Goal: Communication & Community: Share content

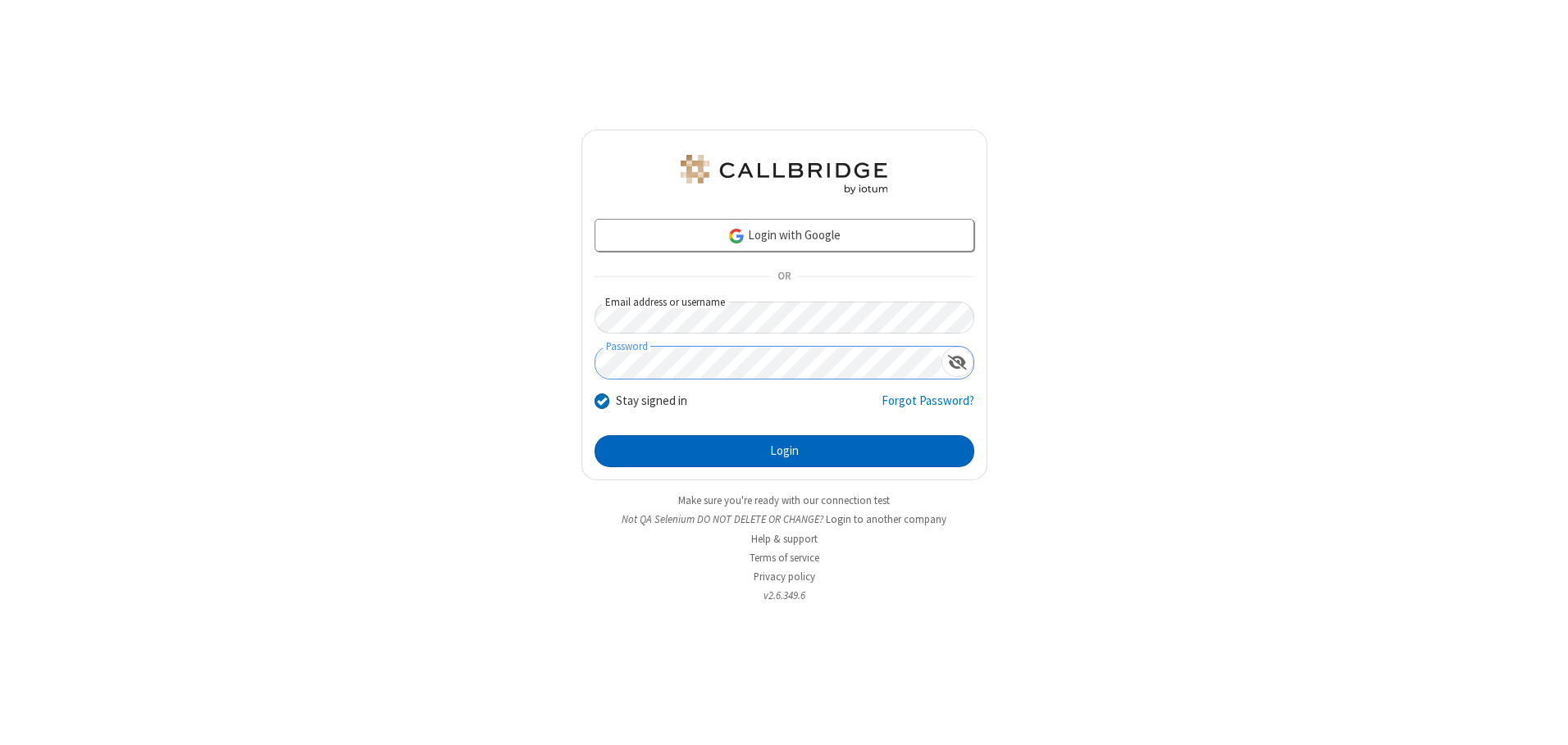
click at [784, 451] on button "Login" at bounding box center [784, 451] width 379 height 32
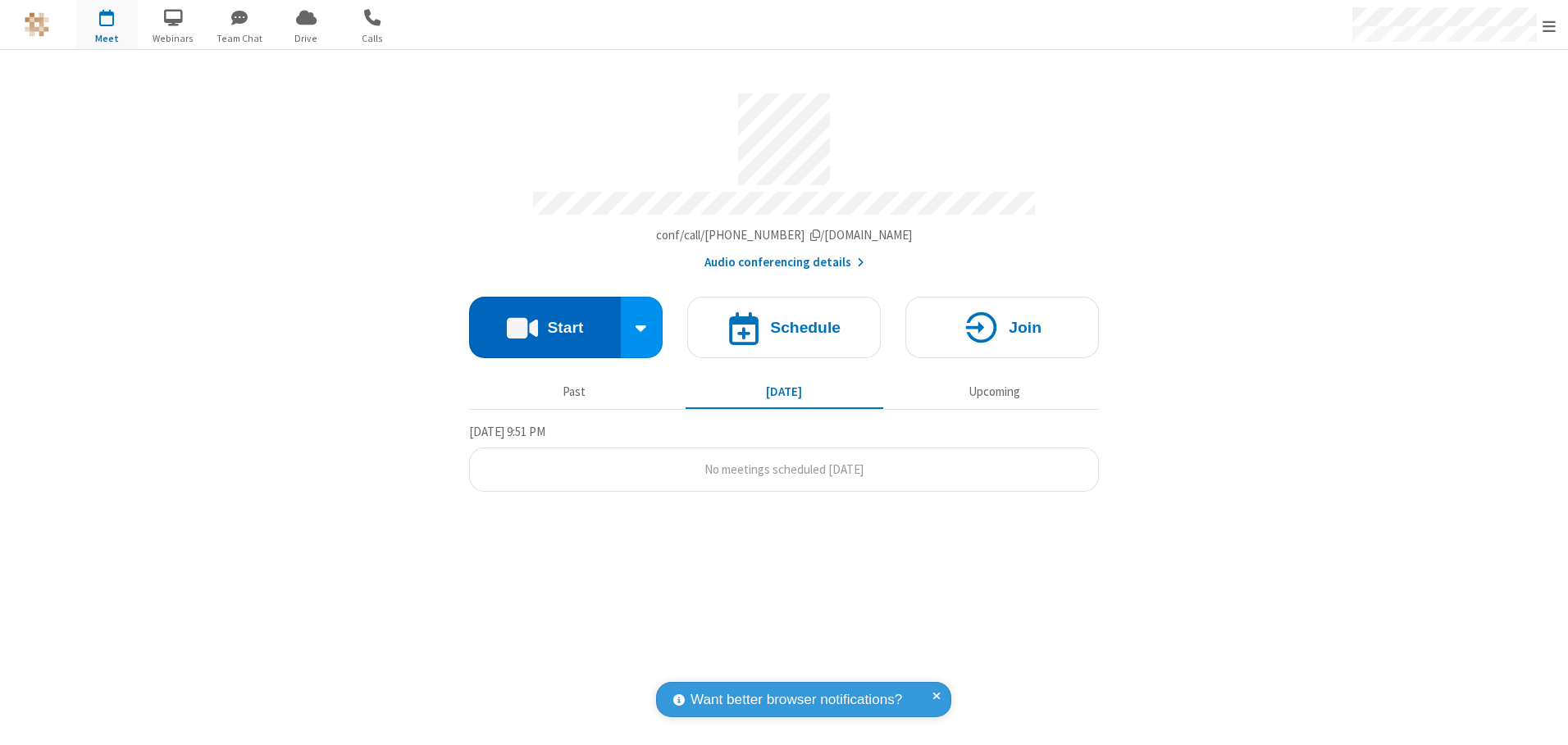
click at [544, 322] on button "Start" at bounding box center [545, 327] width 151 height 61
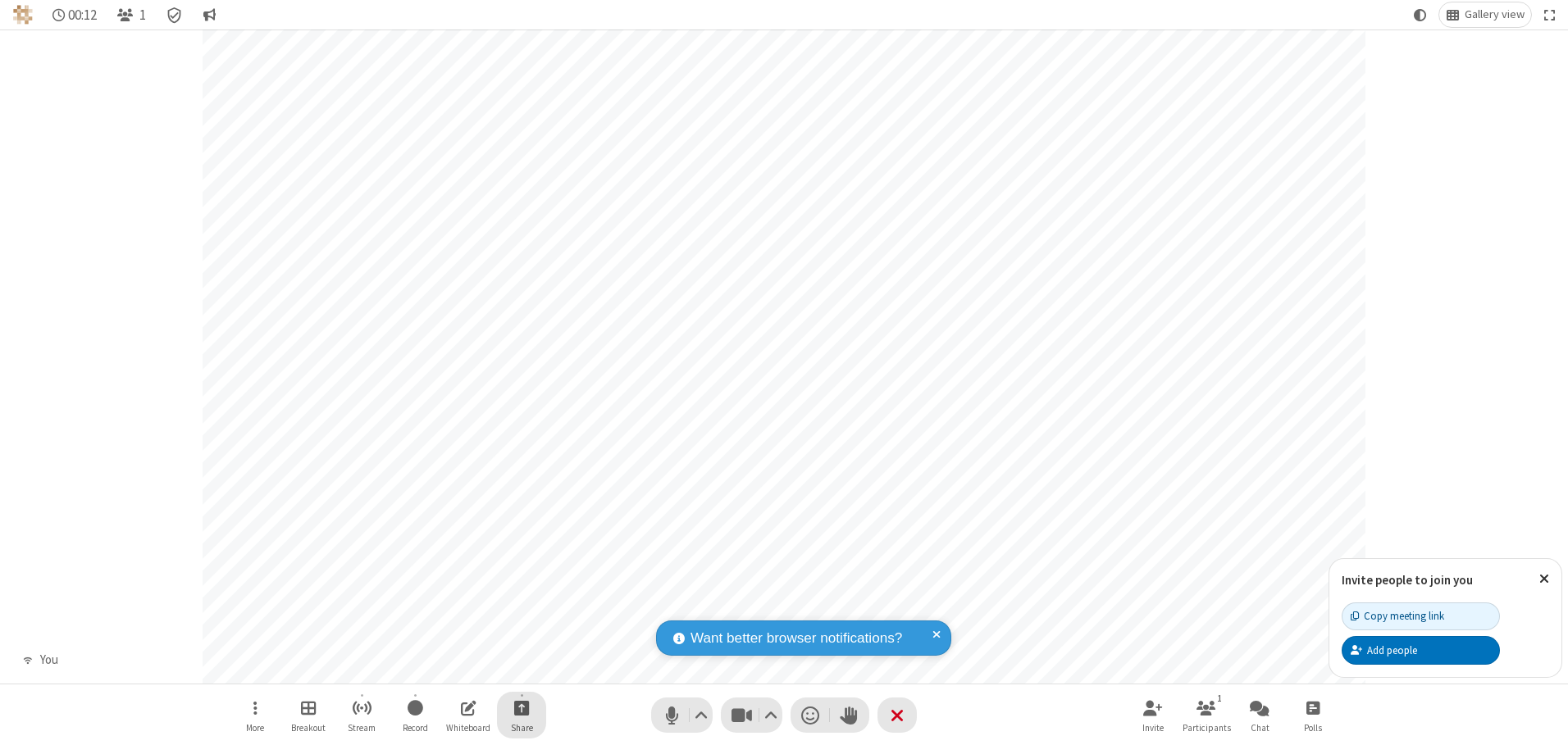
click at [522, 708] on span "Start sharing" at bounding box center [522, 708] width 15 height 21
click at [455, 640] on span "Present files & media" at bounding box center [455, 640] width 19 height 14
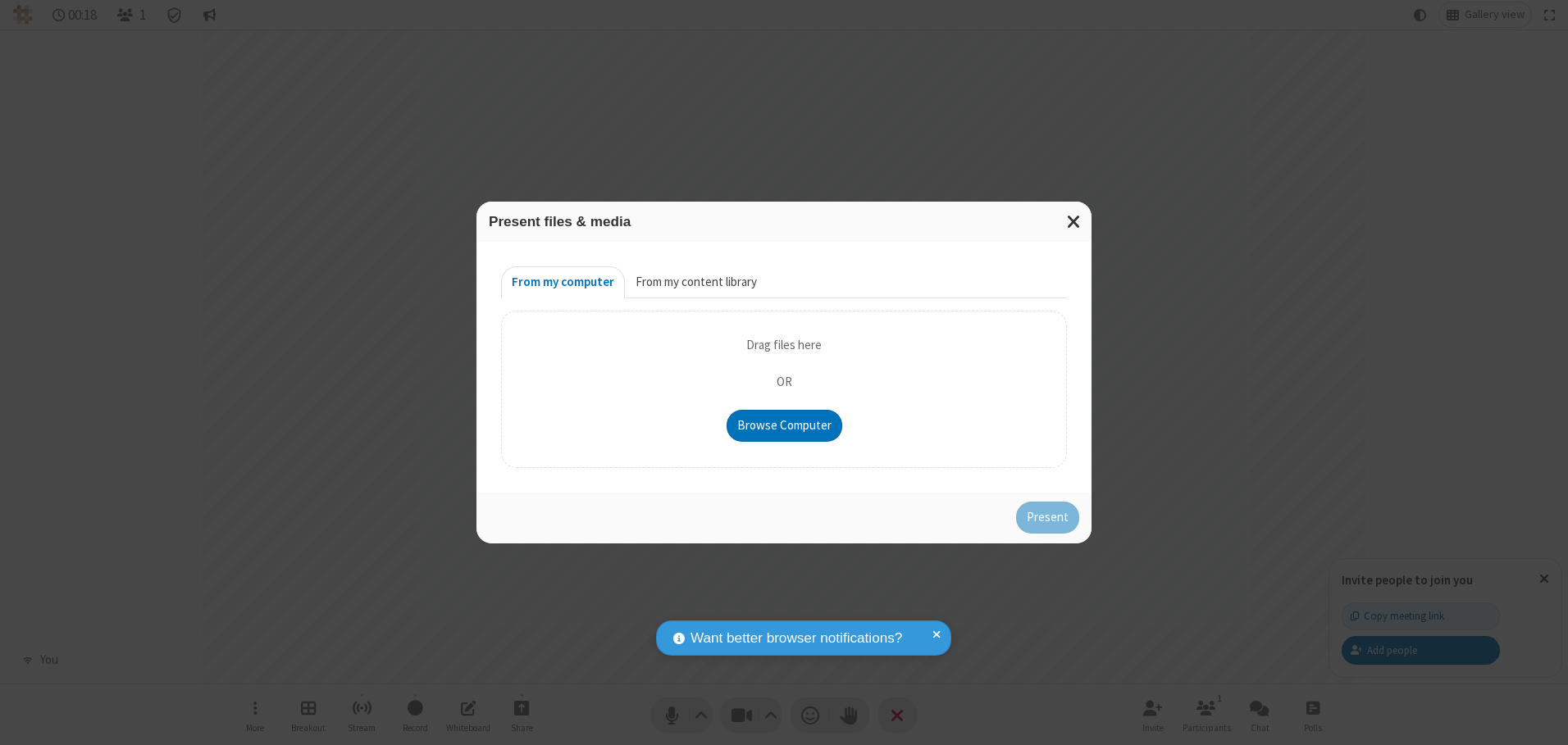
click at [695, 282] on button "From my content library" at bounding box center [697, 283] width 142 height 32
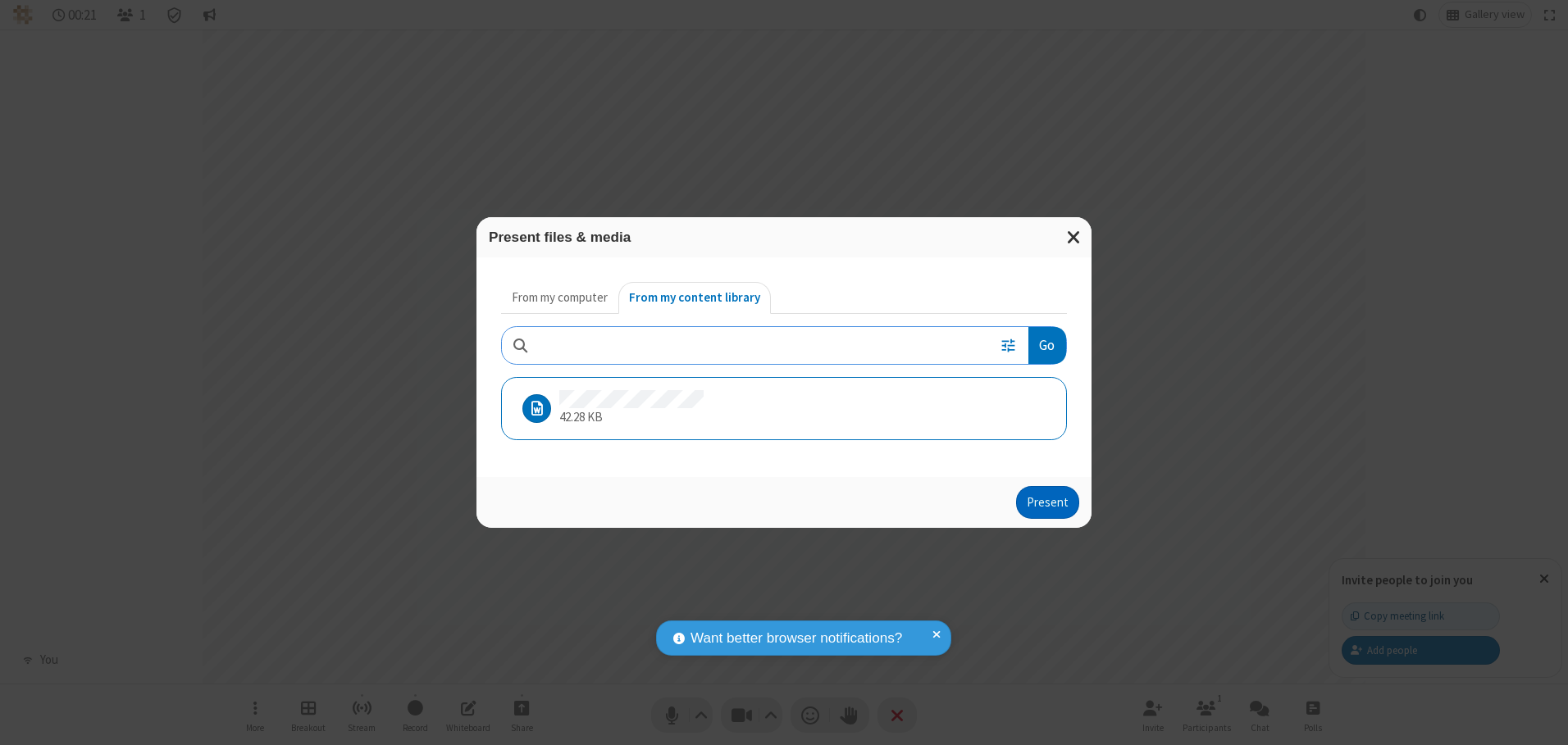
click at [1049, 502] on button "Present" at bounding box center [1048, 503] width 63 height 32
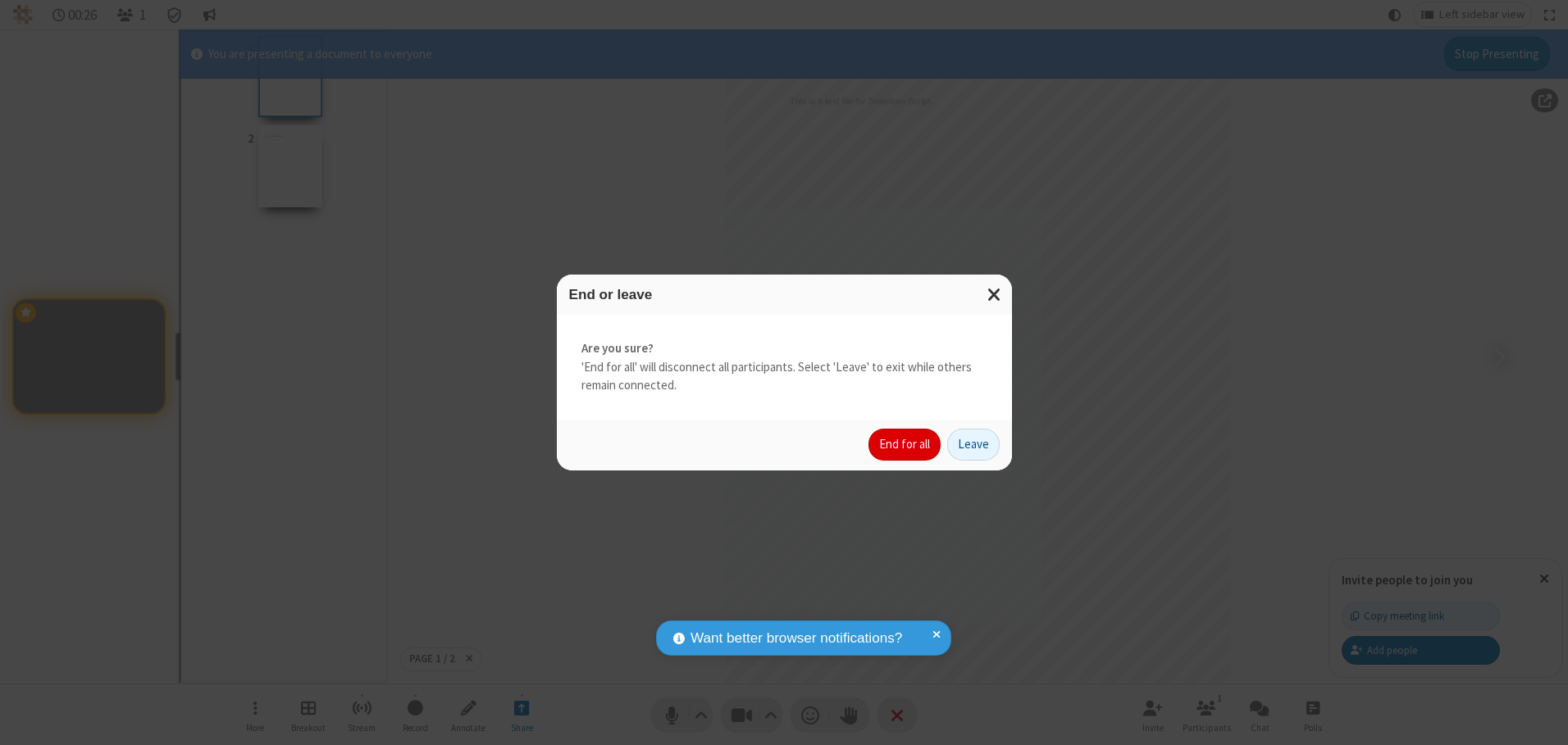
click at [906, 444] on button "End for all" at bounding box center [905, 445] width 72 height 32
